Goal: Transaction & Acquisition: Purchase product/service

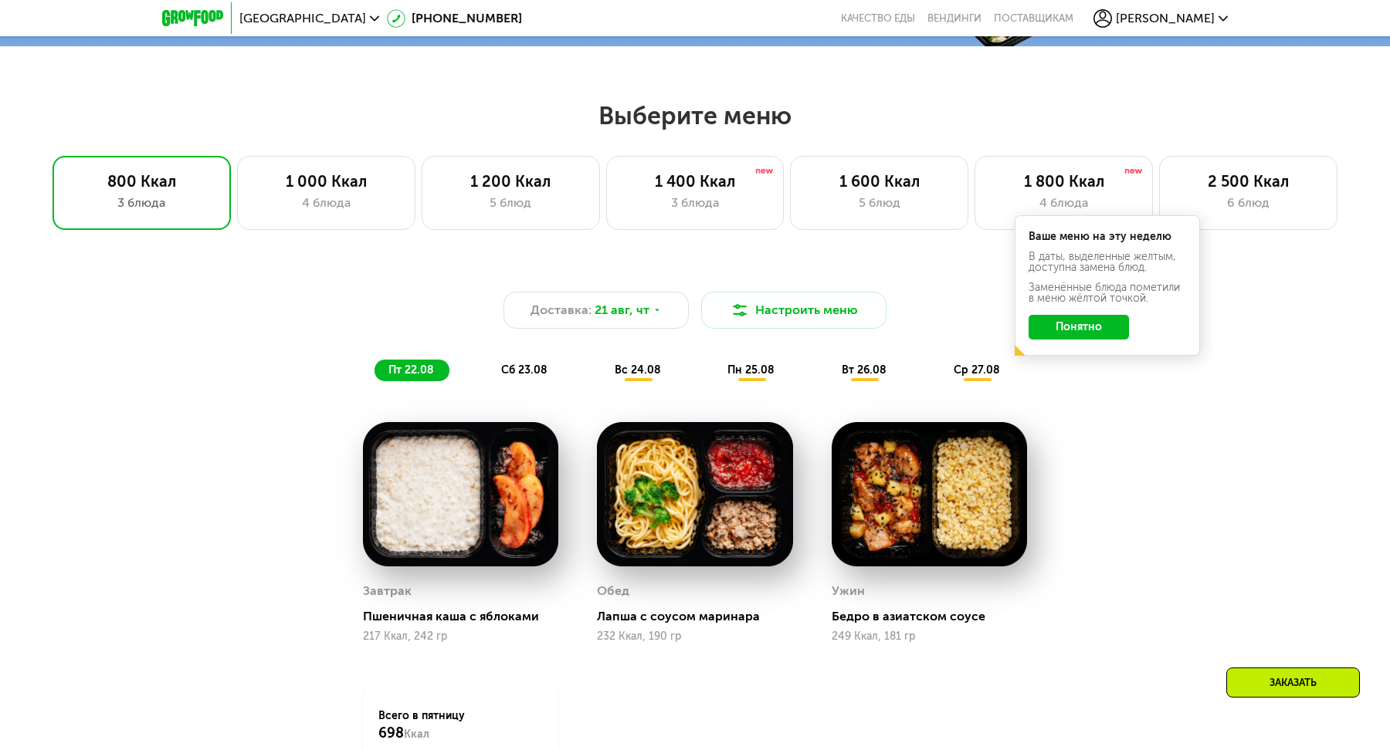
scroll to position [726, 0]
click at [659, 174] on div "1 400 Ккал" at bounding box center [695, 180] width 146 height 19
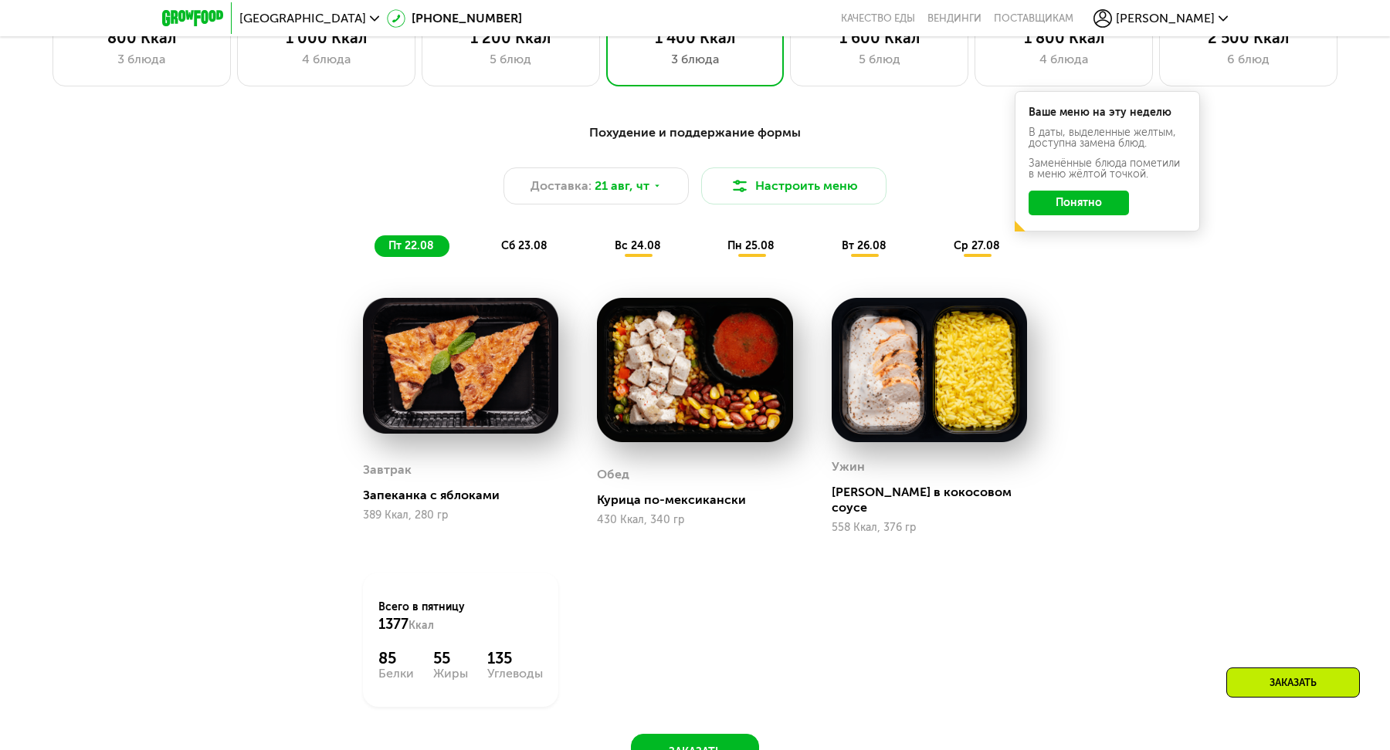
scroll to position [872, 0]
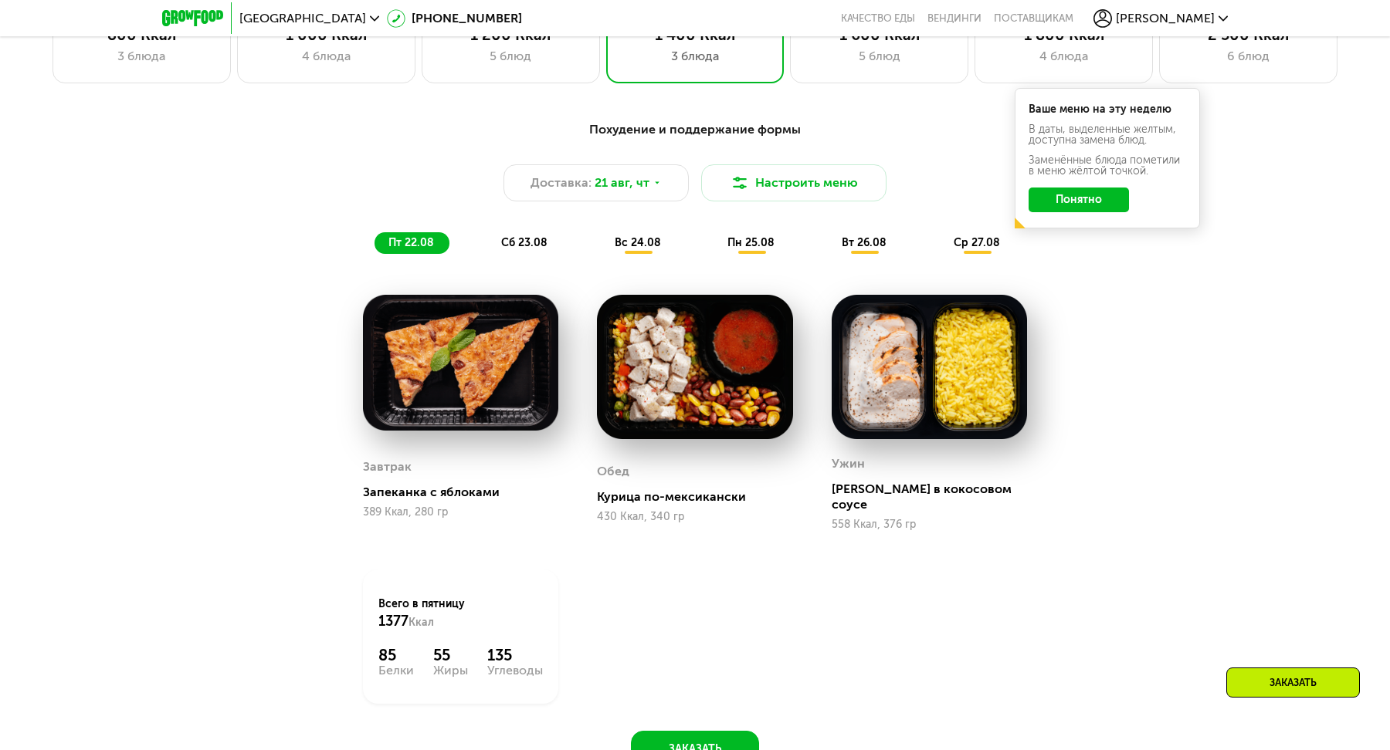
click at [631, 262] on div "Похудение и поддержание формы Доставка: [DATE] Настроить меню пт 22.08 сб 23.08…" at bounding box center [694, 187] width 933 height 152
click at [713, 249] on div "вс 24.08" at bounding box center [751, 243] width 76 height 22
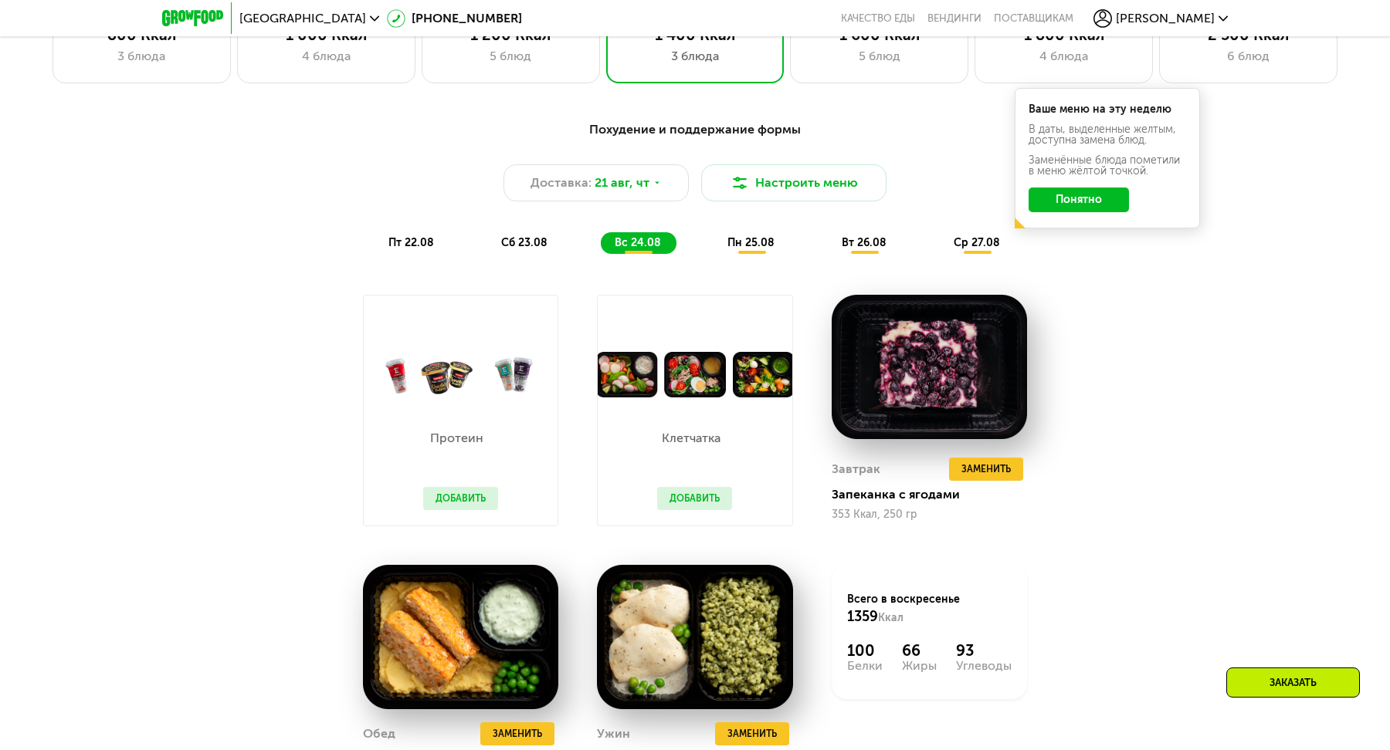
click at [477, 506] on button "Добавить" at bounding box center [460, 498] width 75 height 23
click at [472, 493] on button "Добавить" at bounding box center [460, 498] width 75 height 23
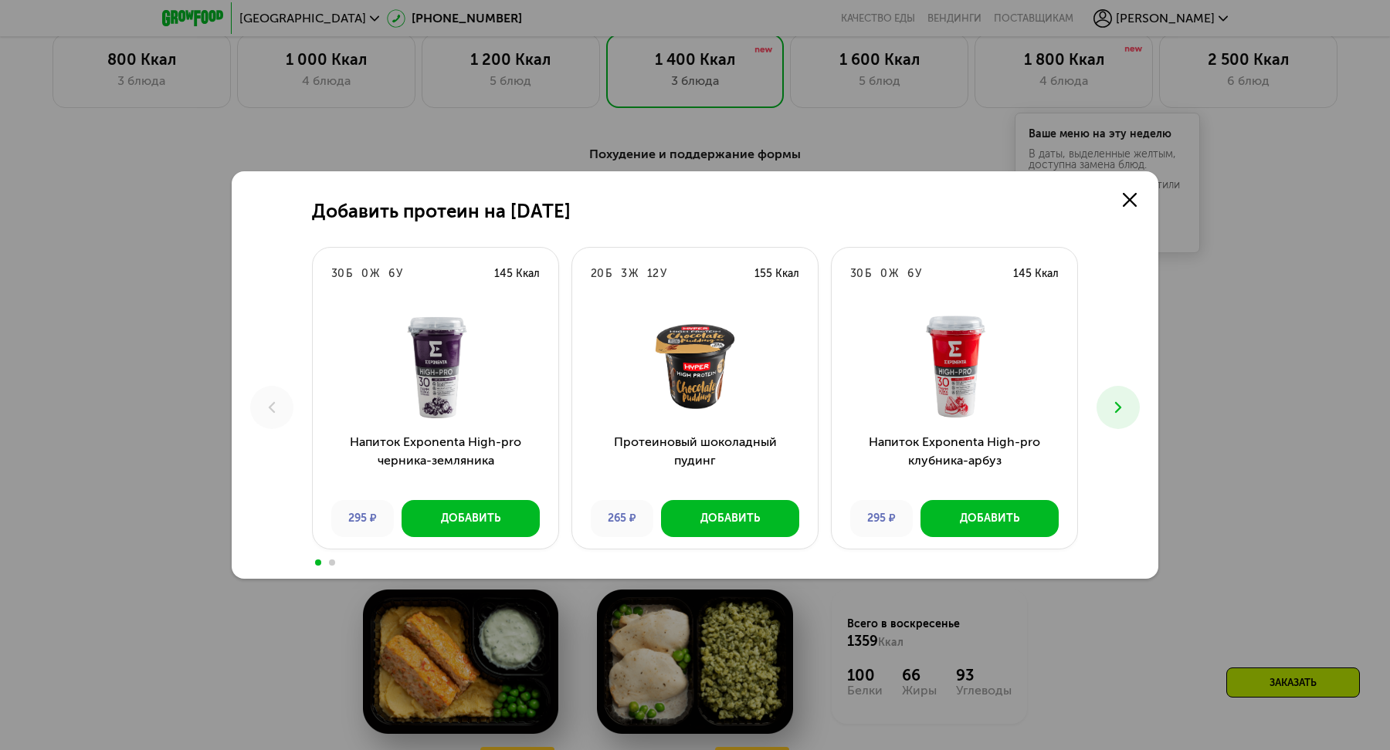
scroll to position [878, 0]
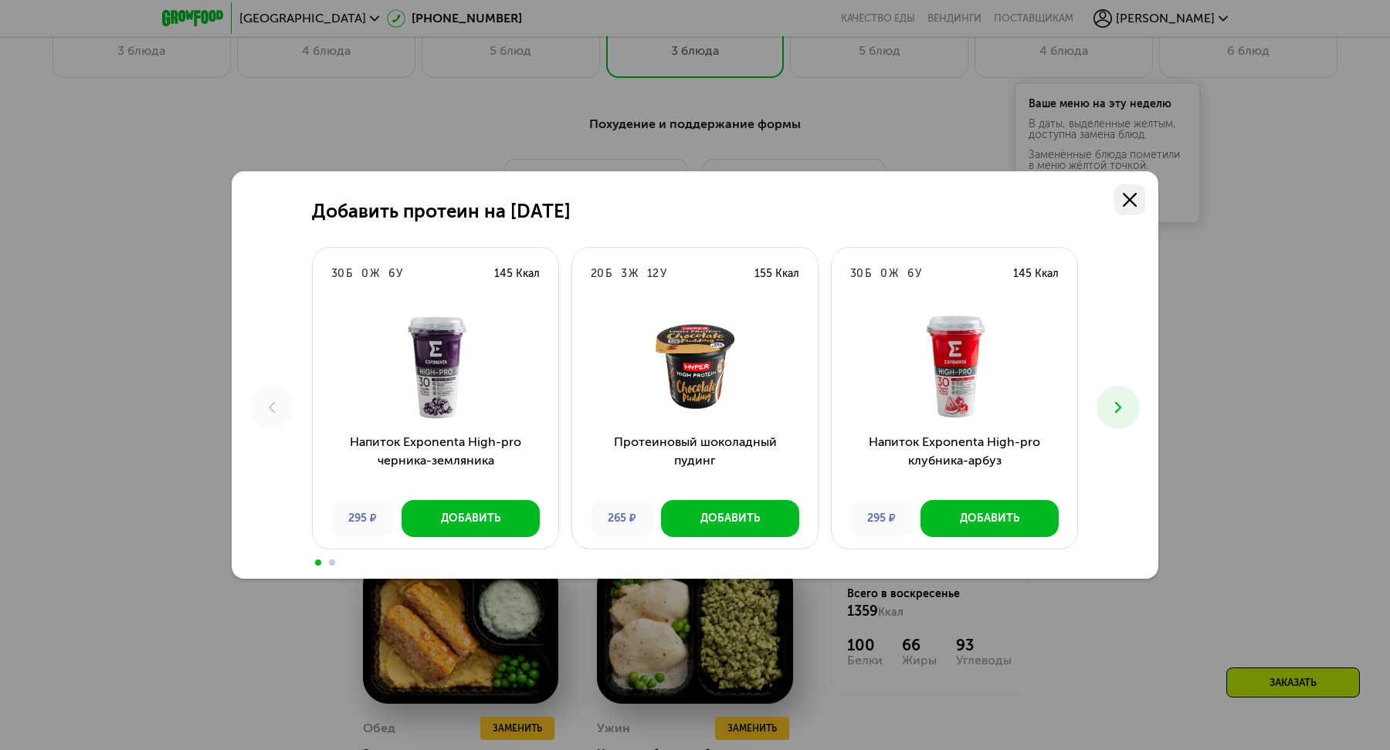
click at [1126, 191] on link at bounding box center [1129, 199] width 31 height 31
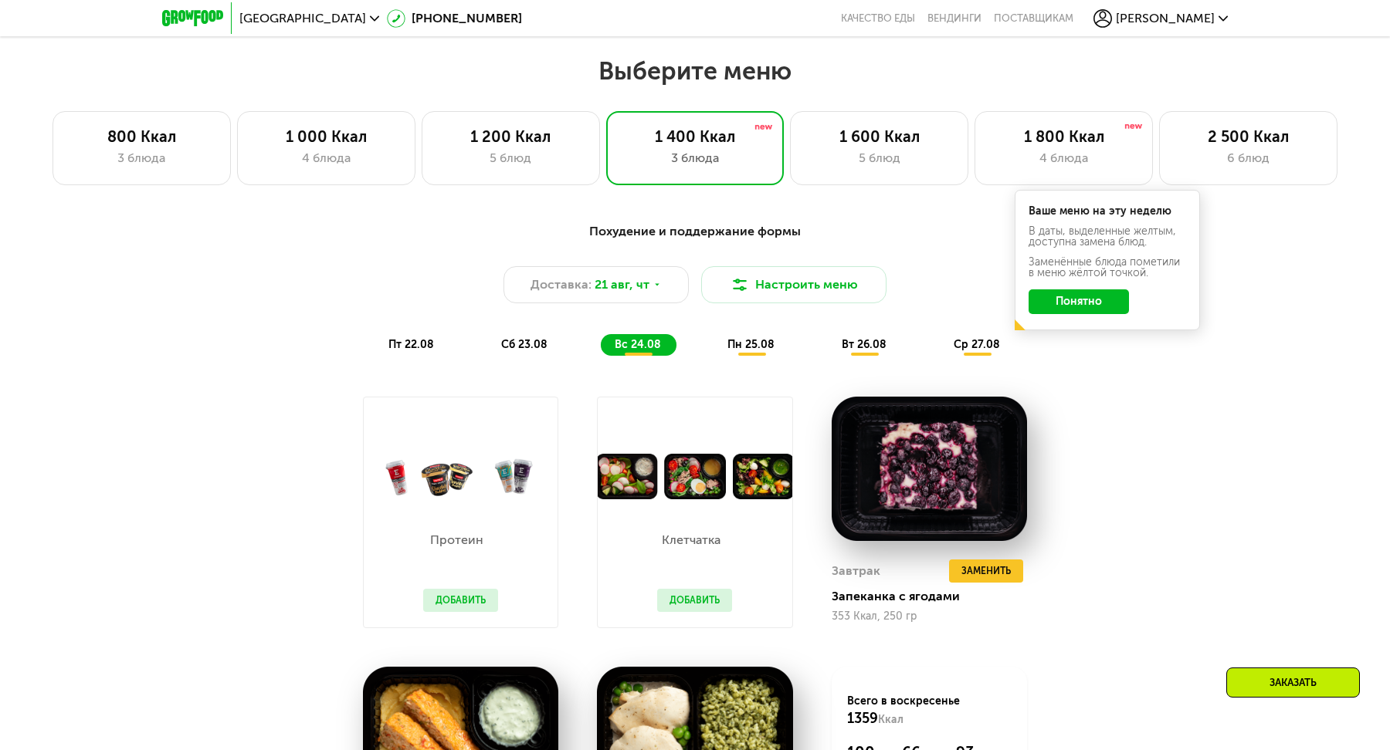
scroll to position [797, 0]
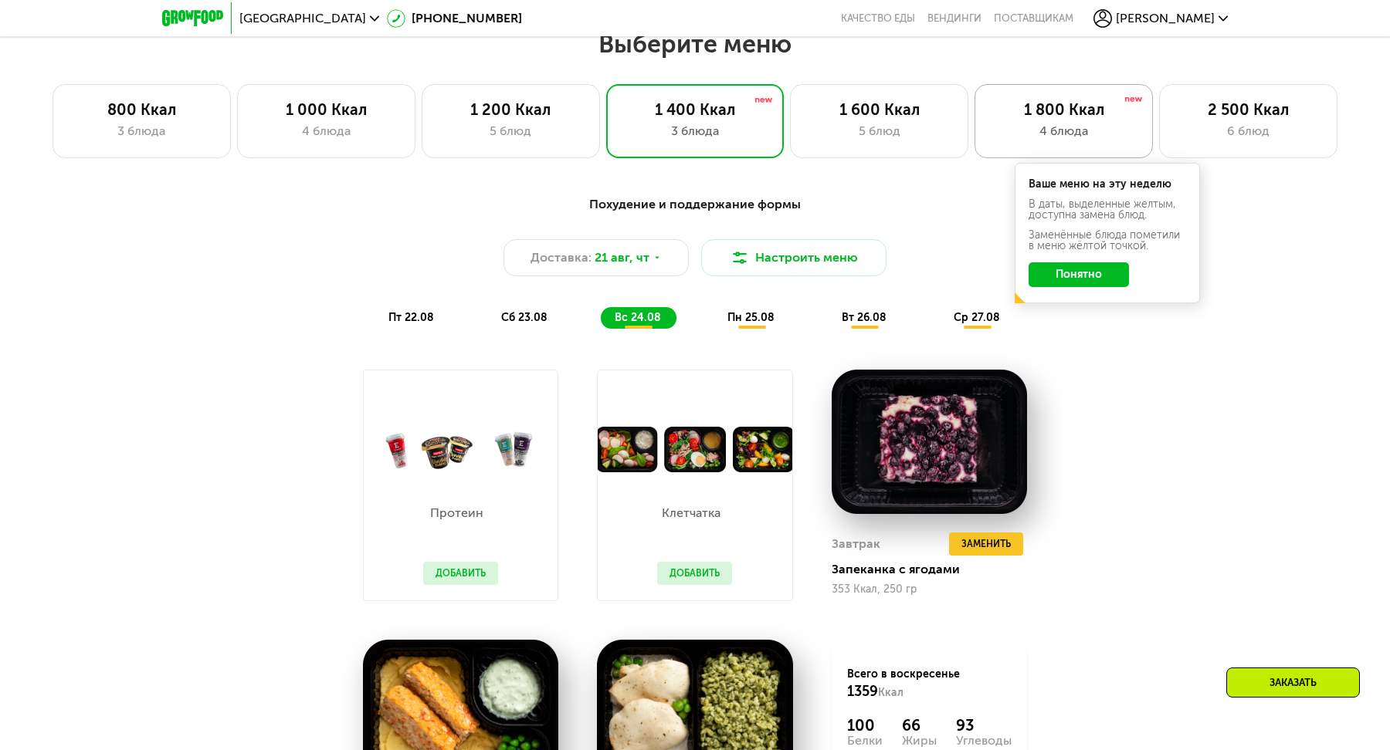
click at [1096, 124] on div "4 блюда" at bounding box center [1063, 131] width 146 height 19
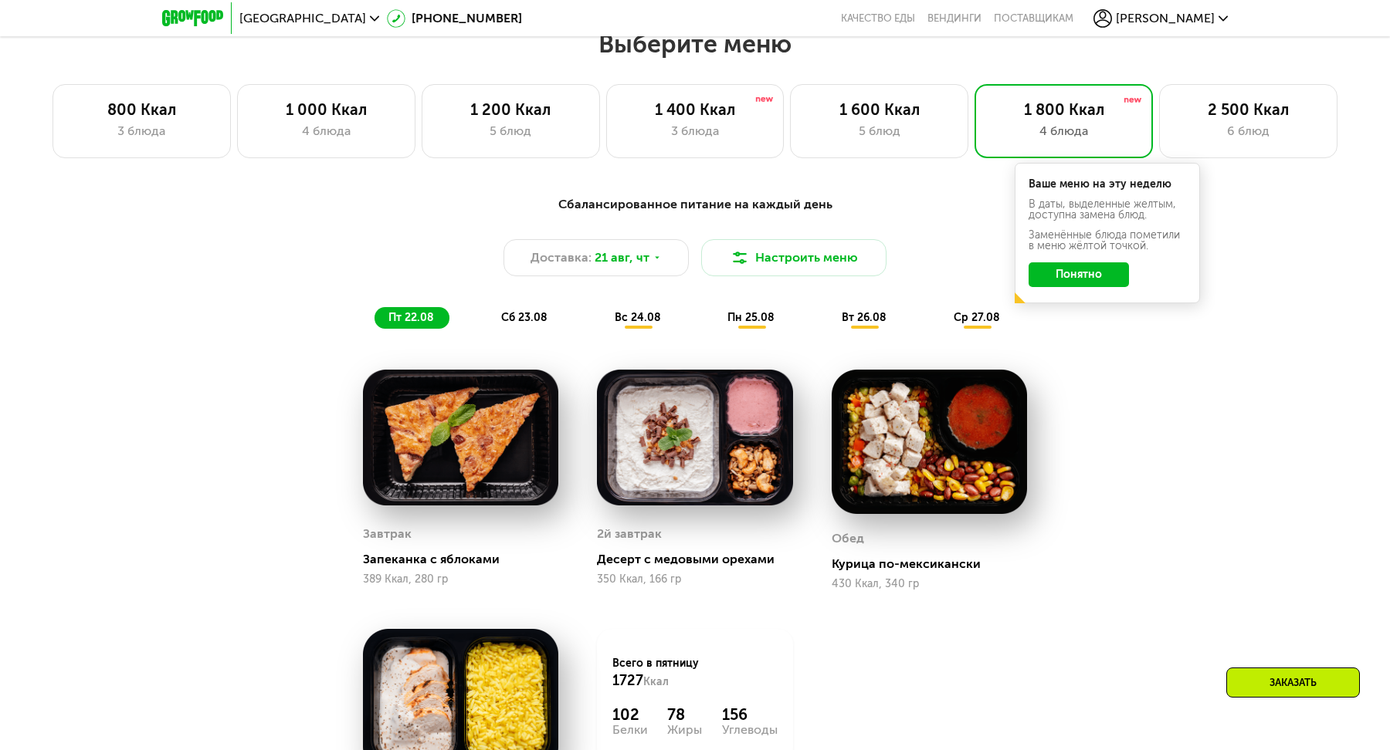
click at [652, 321] on span "вс 24.08" at bounding box center [637, 317] width 46 height 13
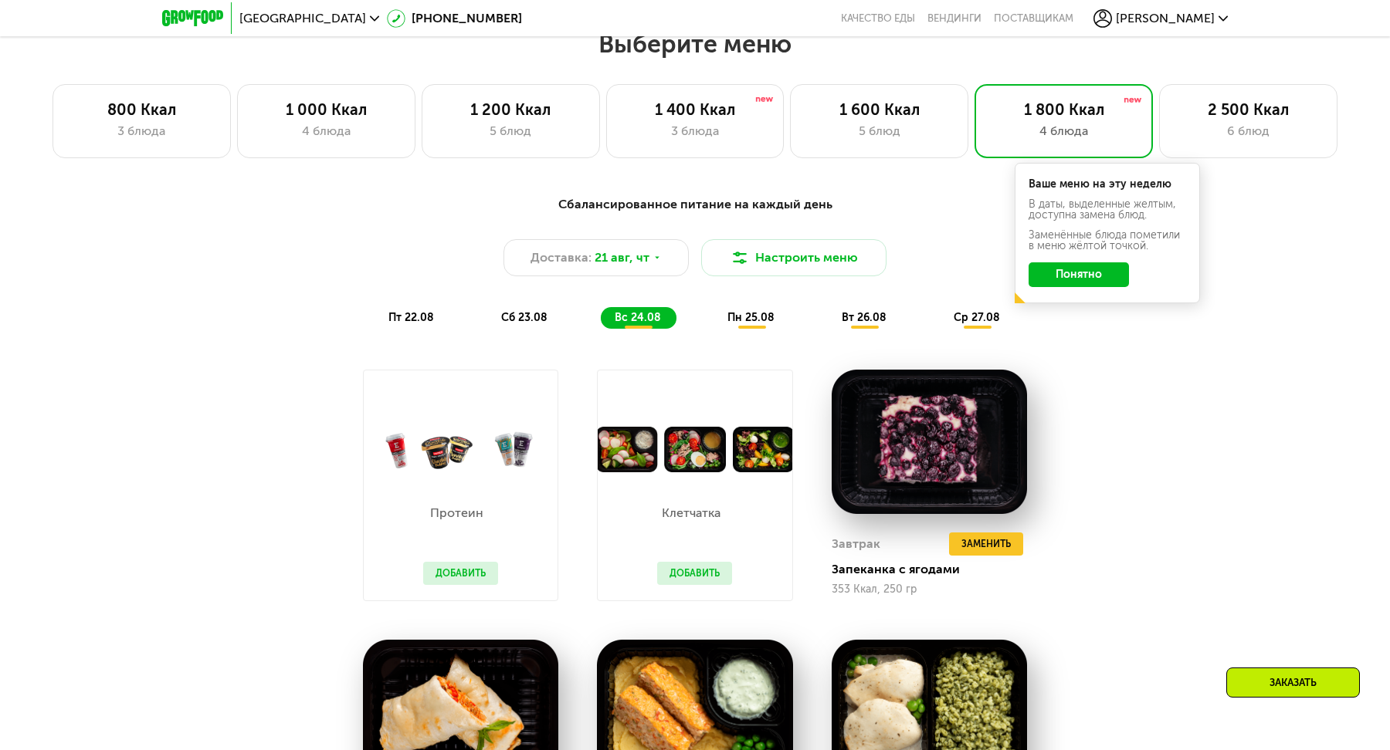
click at [454, 581] on button "Добавить" at bounding box center [460, 573] width 75 height 23
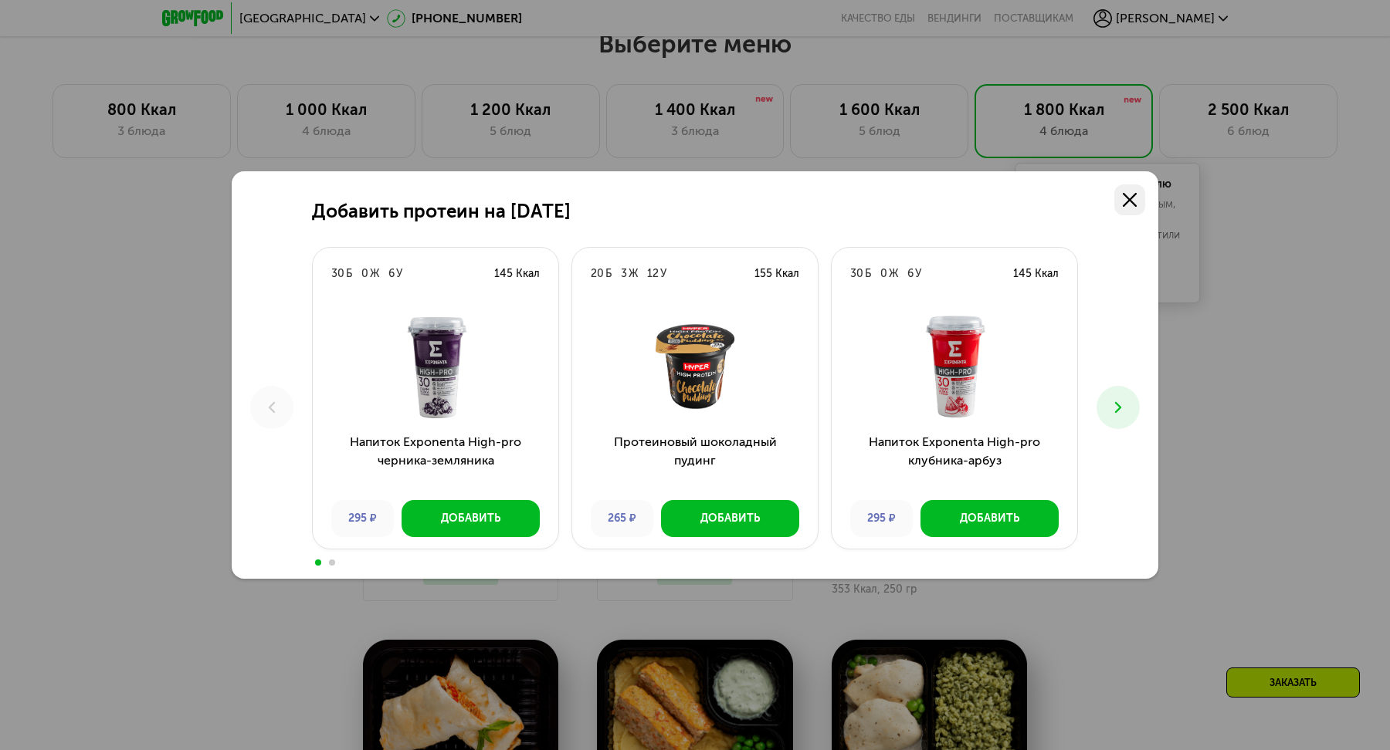
click at [1130, 194] on icon at bounding box center [1129, 200] width 14 height 14
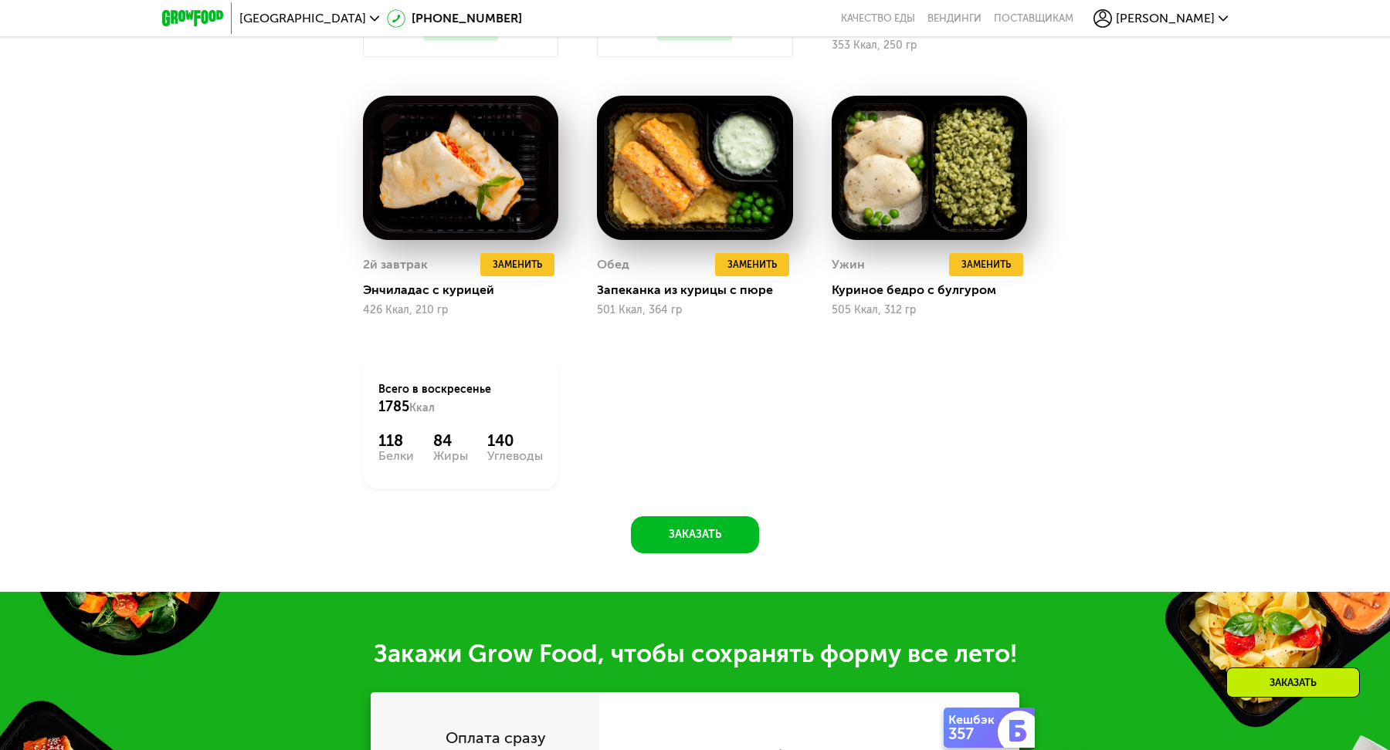
scroll to position [1311, 0]
